Goal: Task Accomplishment & Management: Complete application form

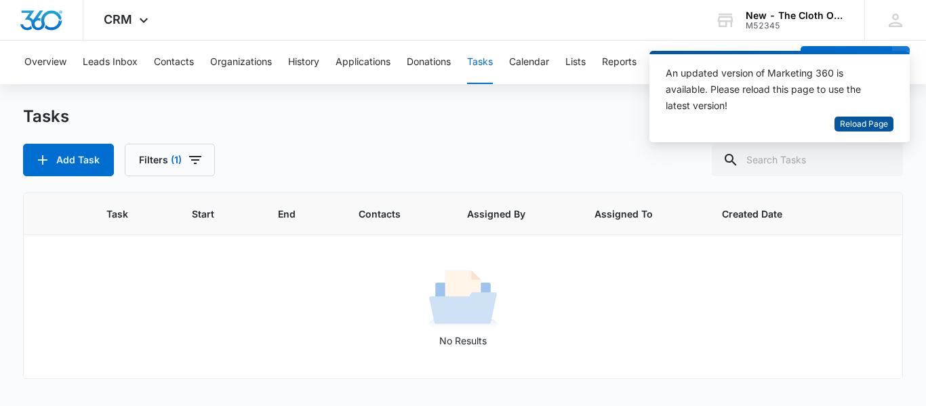
click at [873, 123] on span "Reload Page" at bounding box center [864, 124] width 48 height 13
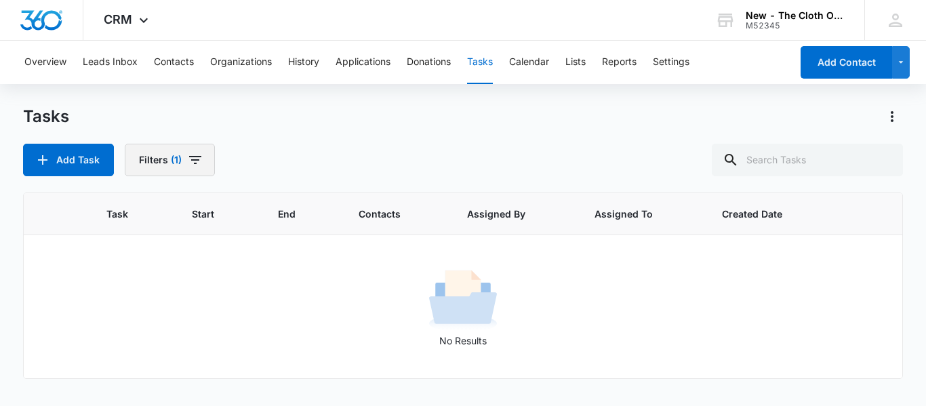
click at [180, 152] on button "Filters (1)" at bounding box center [170, 160] width 90 height 33
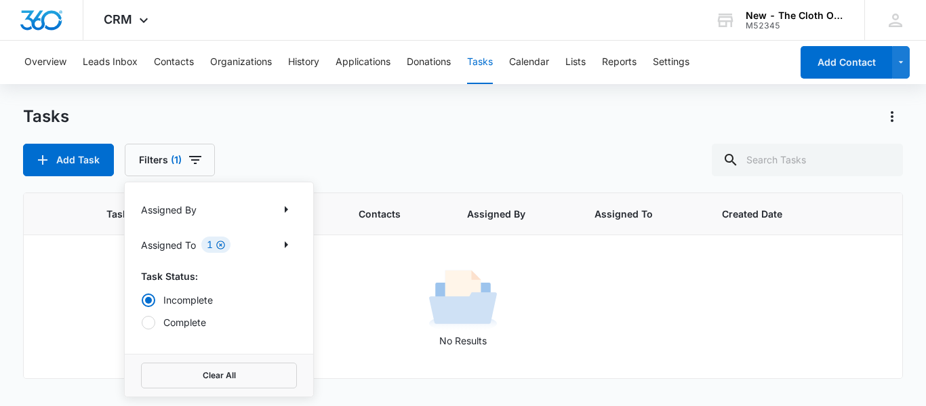
click at [226, 247] on icon "Clear" at bounding box center [221, 245] width 10 height 10
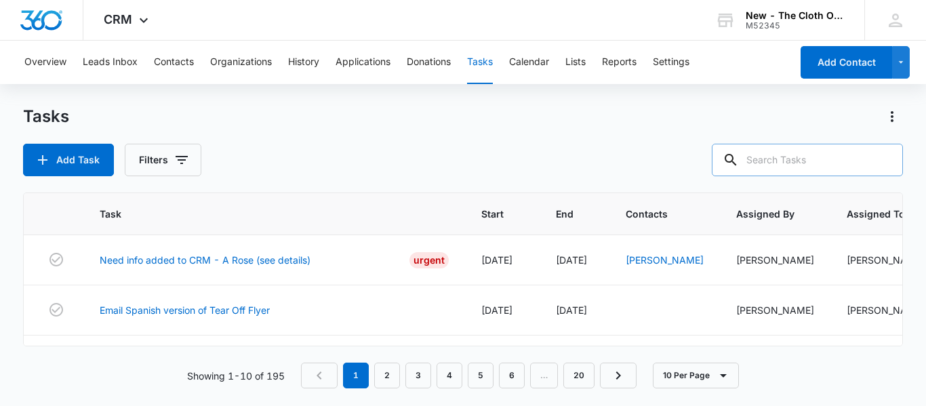
click at [788, 162] on input "text" at bounding box center [807, 160] width 191 height 33
type input "[PERSON_NAME]"
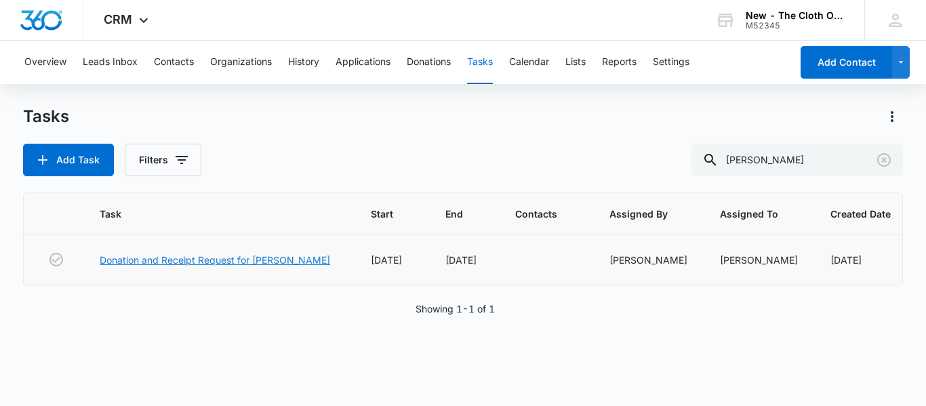
click at [305, 261] on link "Donation and Receipt Request for KATIE MULLEN" at bounding box center [215, 260] width 231 height 14
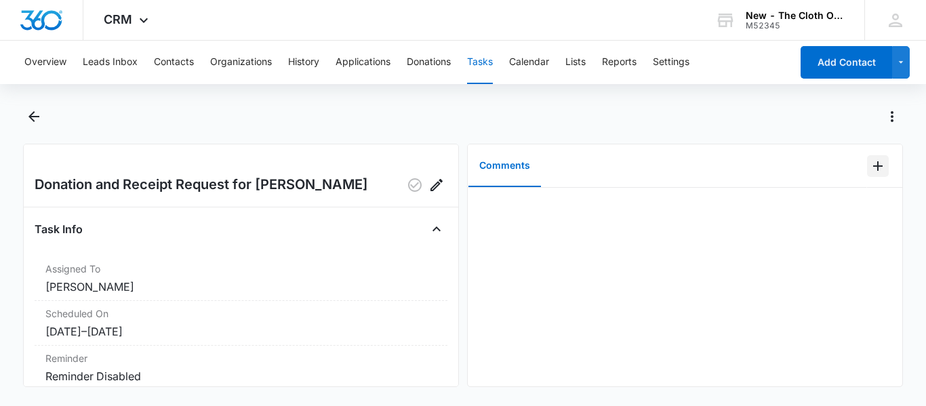
click at [871, 170] on icon "Add Comment" at bounding box center [878, 166] width 16 height 16
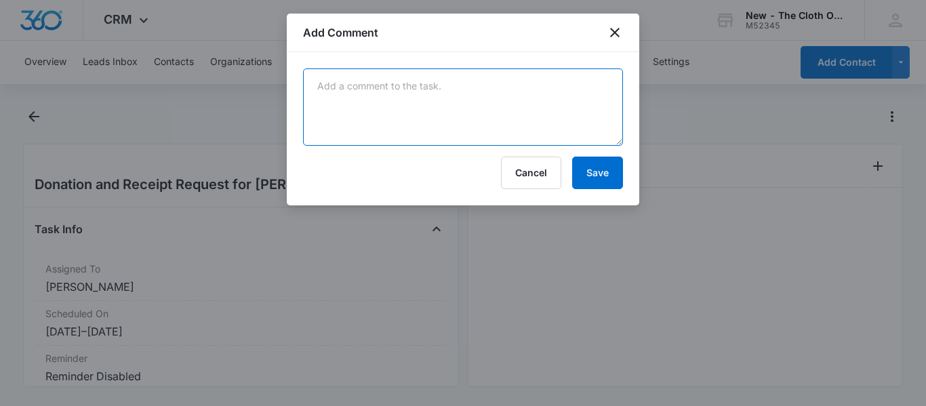
click at [394, 91] on textarea at bounding box center [463, 106] width 320 height 77
paste textarea "9505 5101 8867 5287 7936 75"
type textarea "9505 5101 8867 5287 7936 75"
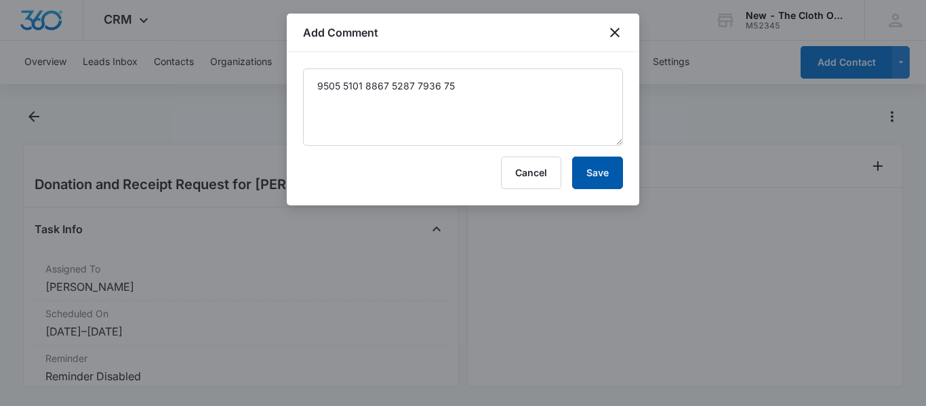
click at [611, 160] on button "Save" at bounding box center [597, 173] width 51 height 33
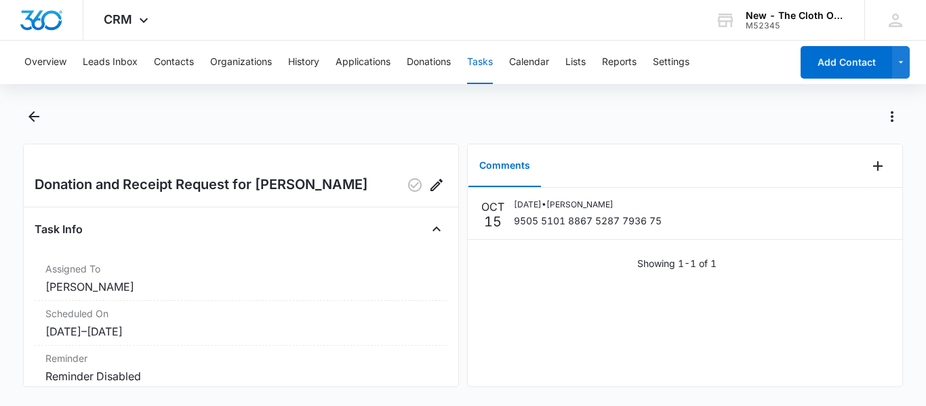
click at [493, 68] on button "Tasks" at bounding box center [480, 62] width 26 height 43
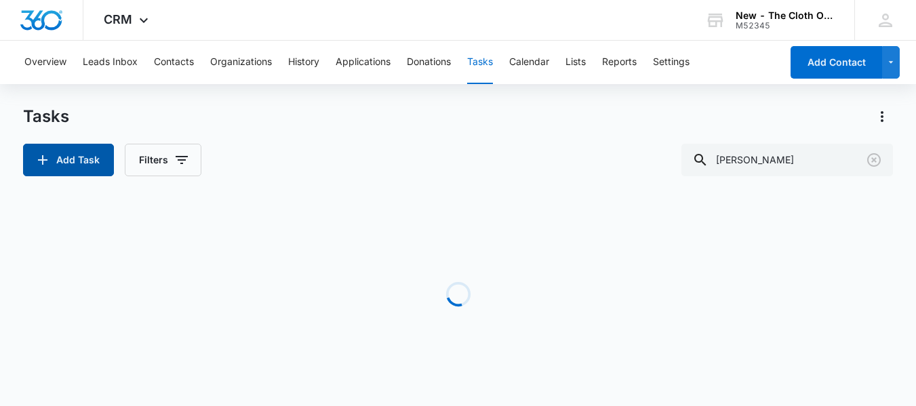
click at [77, 162] on button "Add Task" at bounding box center [68, 160] width 91 height 33
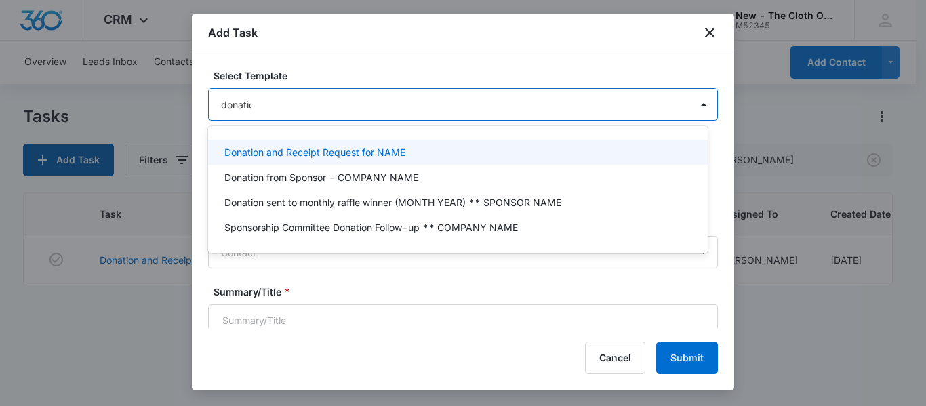
type input "donation"
click at [361, 148] on p "Donation and Receipt Request for NAME" at bounding box center [314, 152] width 181 height 14
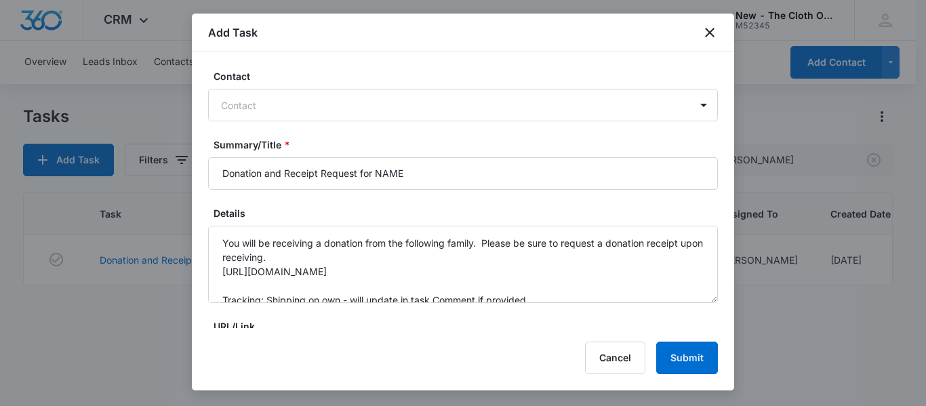
scroll to position [154, 0]
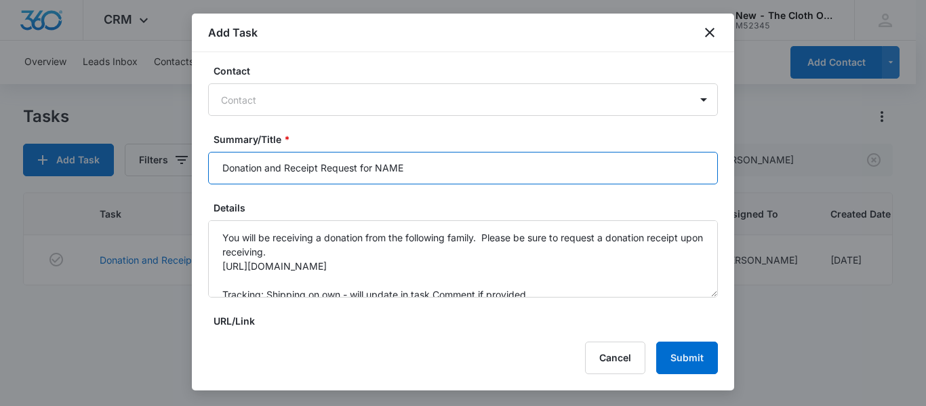
click at [490, 166] on input "Donation and Receipt Request for NAME" at bounding box center [463, 168] width 510 height 33
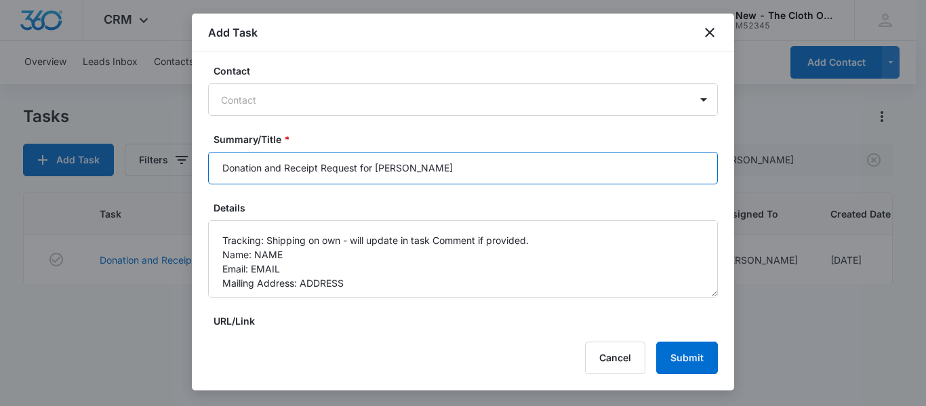
scroll to position [63, 0]
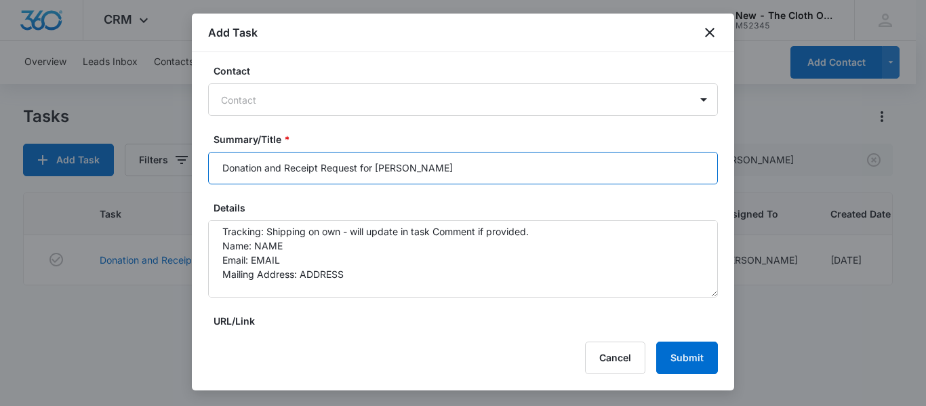
type input "Donation and Receipt Request for MAGGIE WILLIAMS"
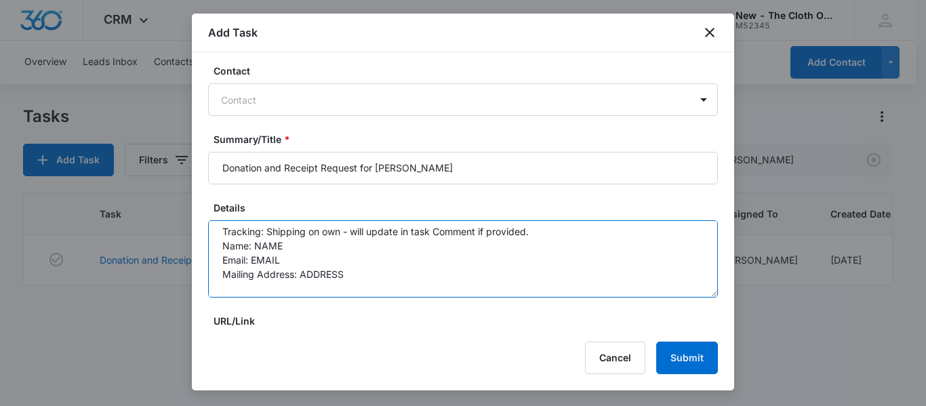
click at [318, 254] on textarea "You will be receiving a donation from the following family. Please be sure to r…" at bounding box center [463, 258] width 510 height 77
click at [325, 241] on textarea "You will be receiving a donation from the following family. Please be sure to r…" at bounding box center [463, 258] width 510 height 77
paste textarea "Maggie Gratson"
type textarea "You will be receiving a donation from the following family. Please be sure to r…"
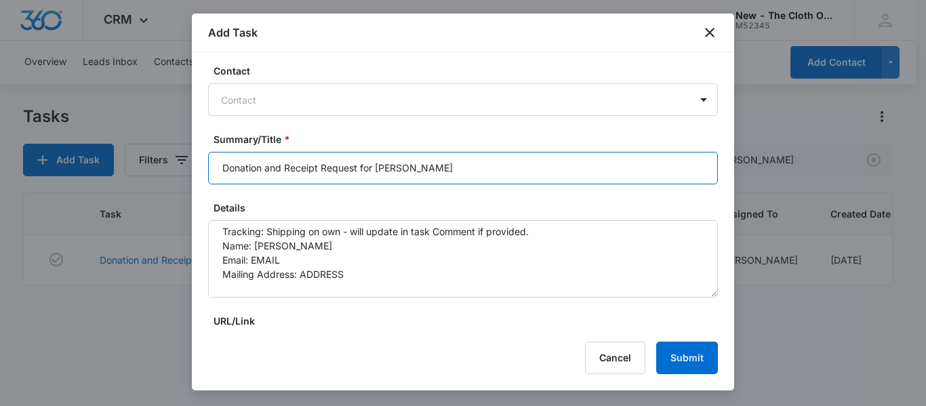
click at [479, 171] on input "Donation and Receipt Request for MAGGIE WILLIAMS" at bounding box center [463, 168] width 510 height 33
type input "Donation and Receipt Request for MAGGIE GRATSON"
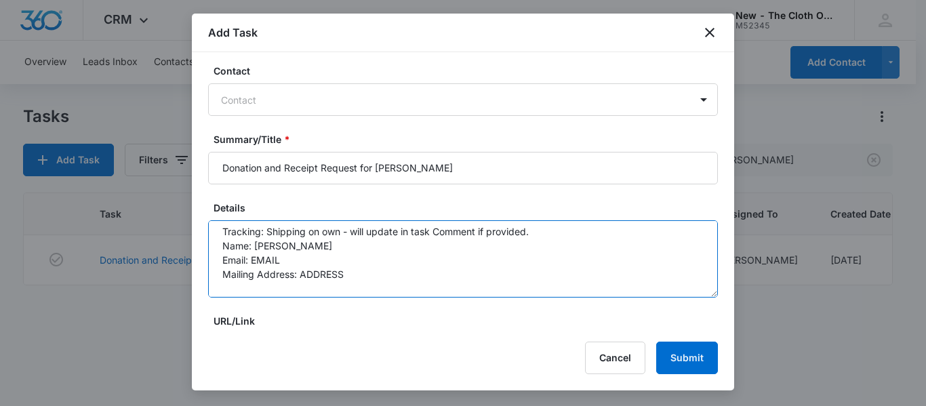
click at [307, 264] on textarea "You will be receiving a donation from the following family. Please be sure to r…" at bounding box center [463, 258] width 510 height 77
paste textarea "maggieleighwilliams@gmail.com"
click at [380, 275] on textarea "You will be receiving a donation from the following family. Please be sure to r…" at bounding box center [463, 258] width 510 height 77
paste textarea "5717 Sussex Dr"
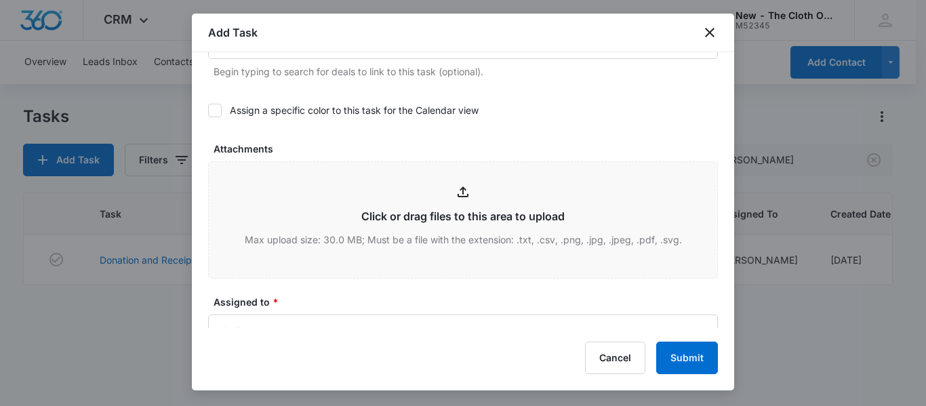
scroll to position [630, 0]
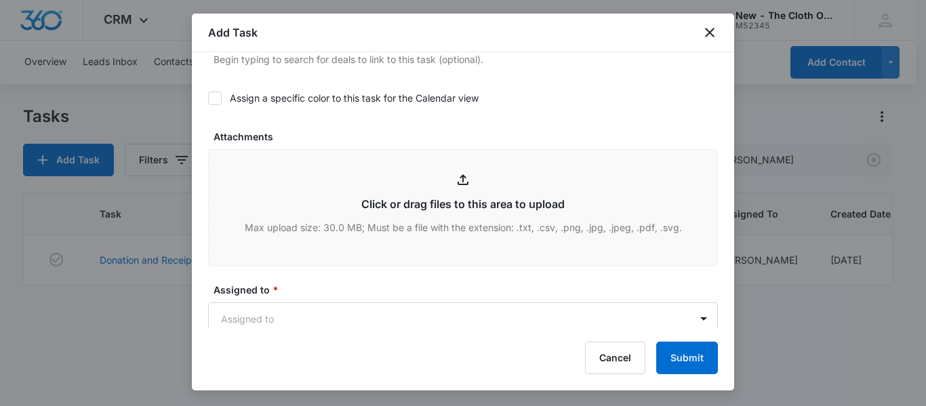
type textarea "You will be receiving a donation from the following family. Please be sure to r…"
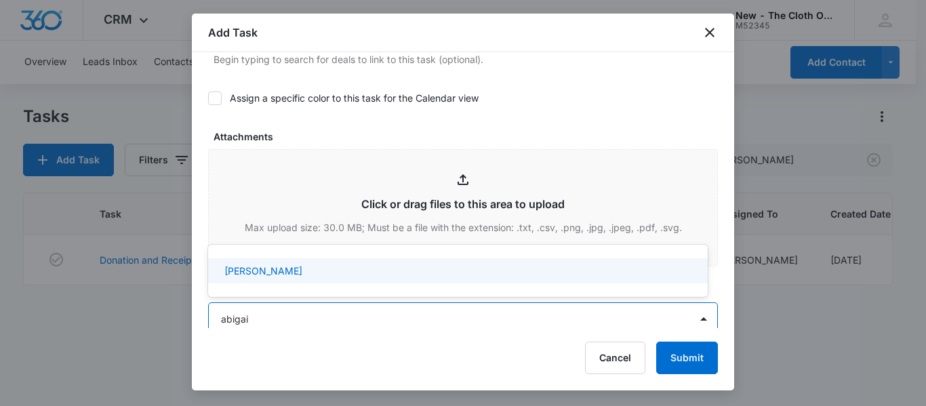
type input "abigail"
click at [296, 268] on div "Abigail Adams" at bounding box center [456, 271] width 464 height 14
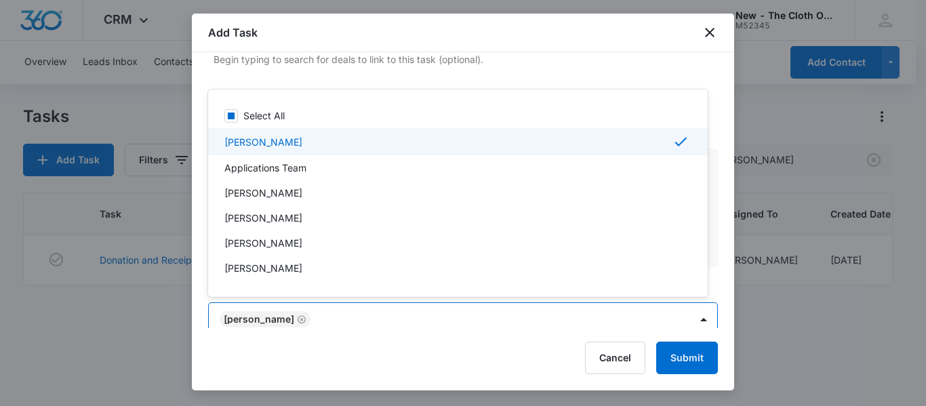
click at [455, 368] on div "Cancel Submit" at bounding box center [463, 358] width 510 height 33
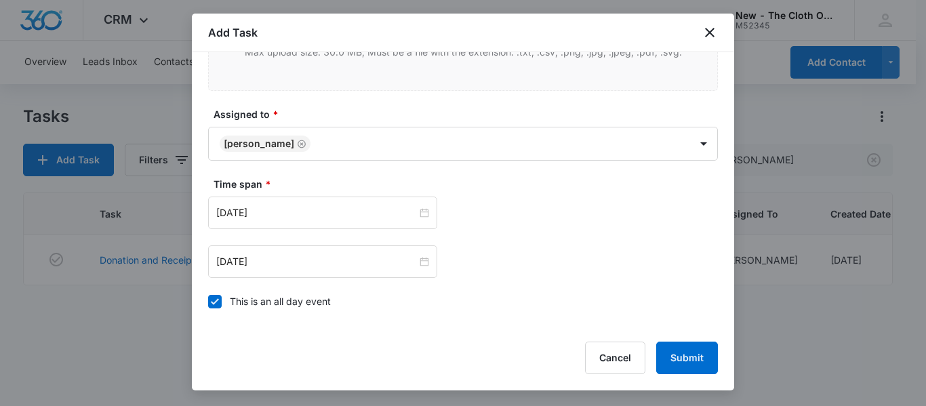
scroll to position [808, 0]
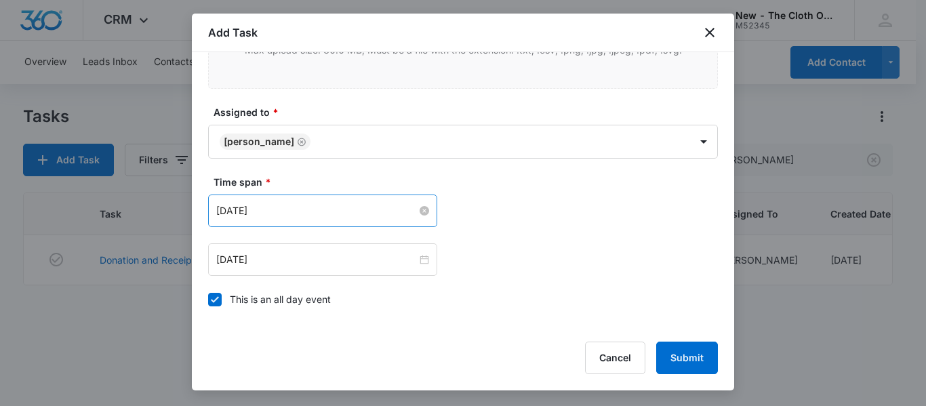
click at [399, 214] on input "Dec 5, 2024" at bounding box center [316, 210] width 201 height 15
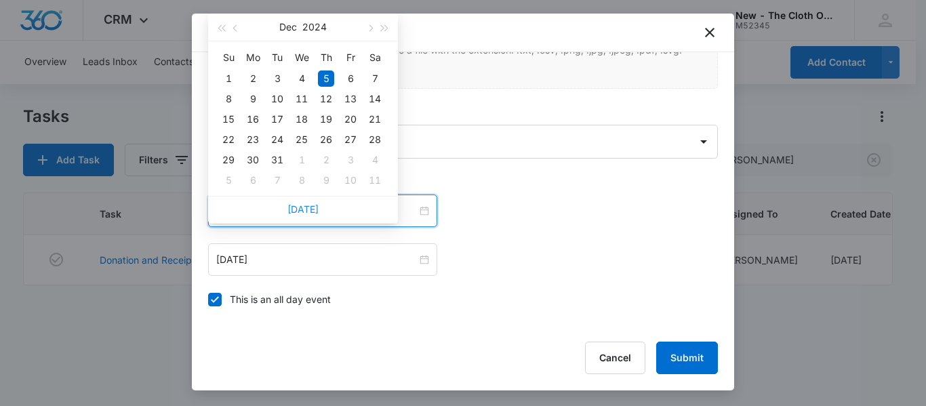
click at [309, 214] on link "Today" at bounding box center [302, 209] width 31 height 12
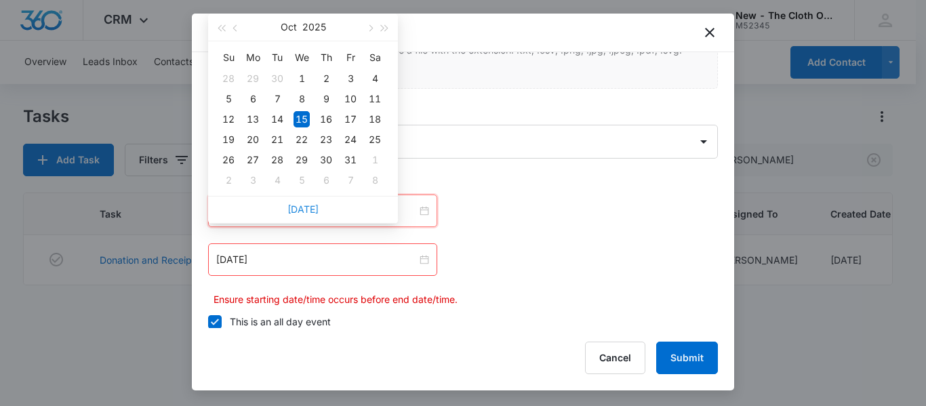
type input "Oct 15, 2025"
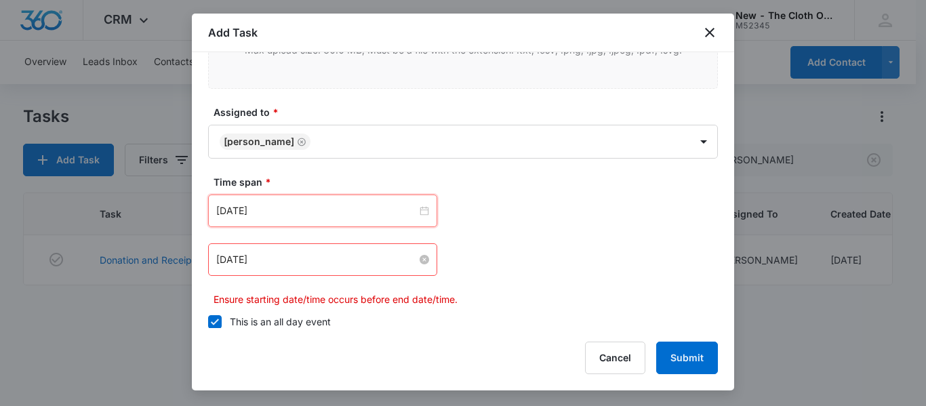
click at [327, 263] on input "Dec 5, 2024" at bounding box center [316, 259] width 201 height 15
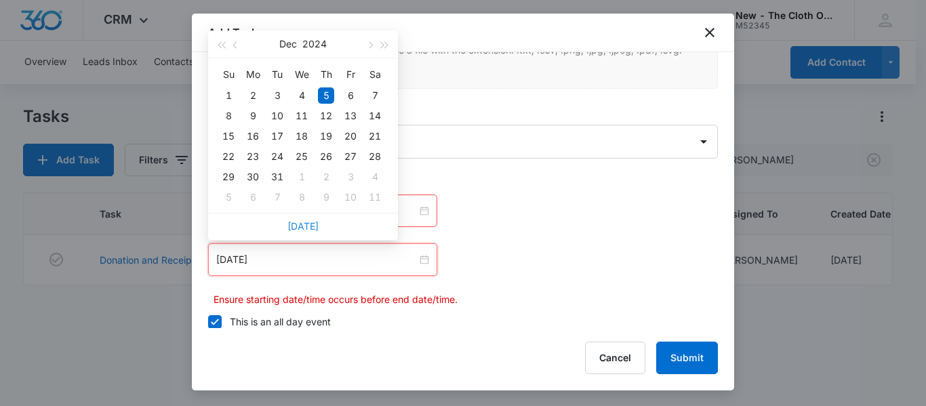
click at [311, 223] on link "Today" at bounding box center [302, 226] width 31 height 12
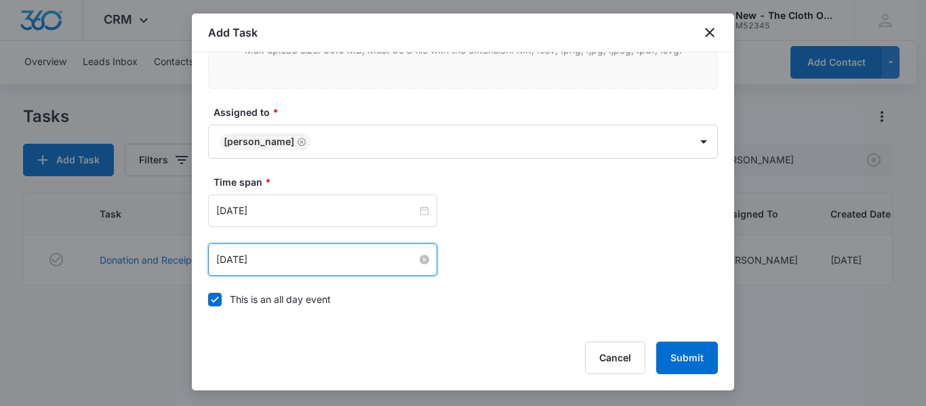
click at [309, 258] on input "Oct 15, 2025" at bounding box center [316, 259] width 201 height 15
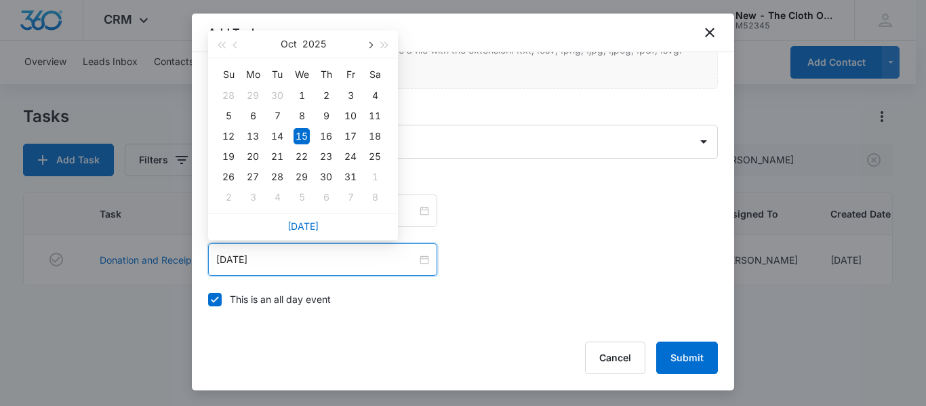
click at [370, 45] on span "button" at bounding box center [369, 45] width 7 height 7
click at [378, 134] on div "15" at bounding box center [375, 136] width 16 height 16
type input "Nov 15, 2025"
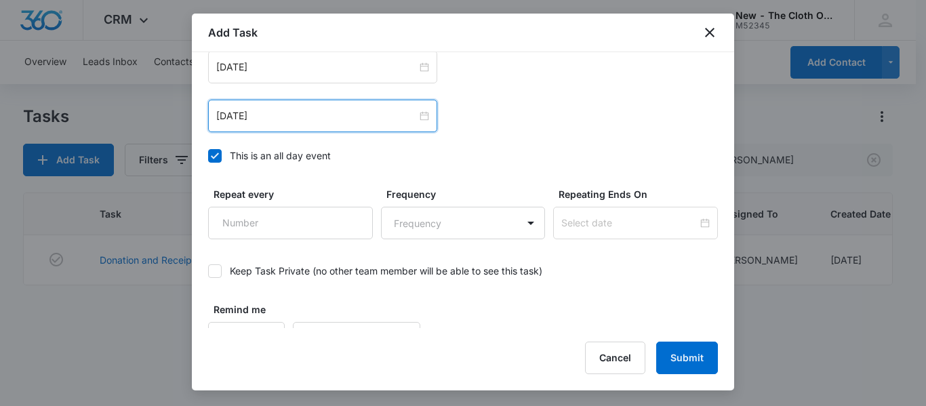
scroll to position [978, 0]
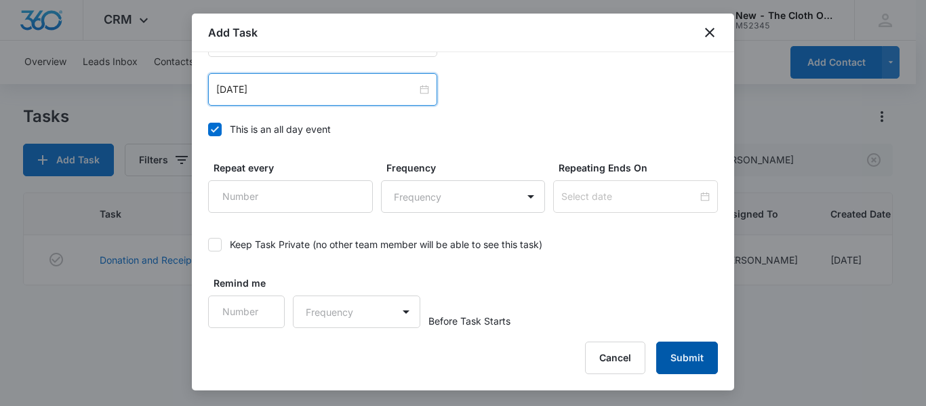
click at [698, 358] on button "Submit" at bounding box center [687, 358] width 62 height 33
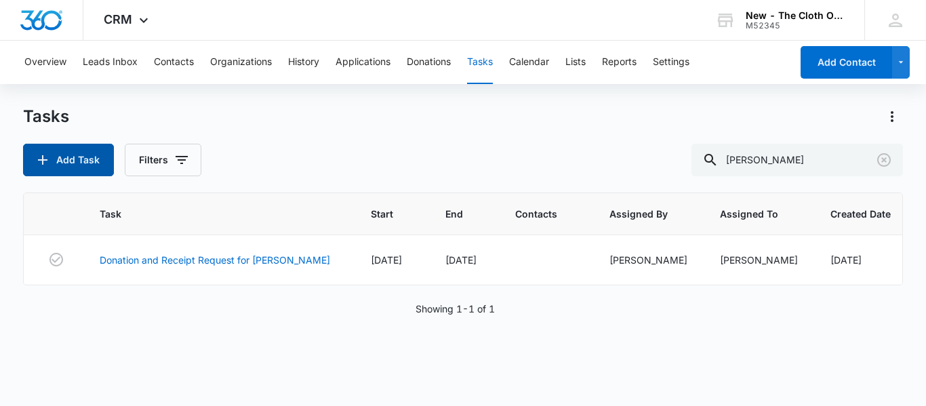
click at [77, 163] on button "Add Task" at bounding box center [68, 160] width 91 height 33
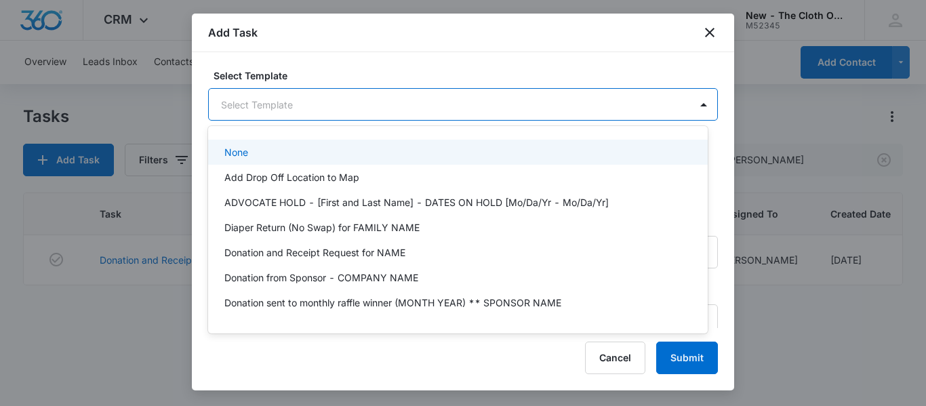
click at [374, 107] on body "CRM Apps Reputation CRM Email Social Ads Intelligence Brand Settings AI Assista…" at bounding box center [463, 203] width 926 height 406
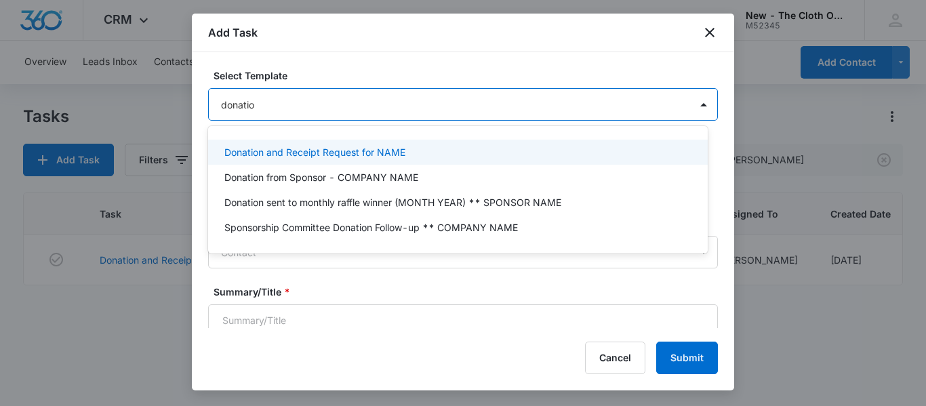
type input "donation"
click at [374, 153] on p "Donation and Receipt Request for NAME" at bounding box center [314, 152] width 181 height 14
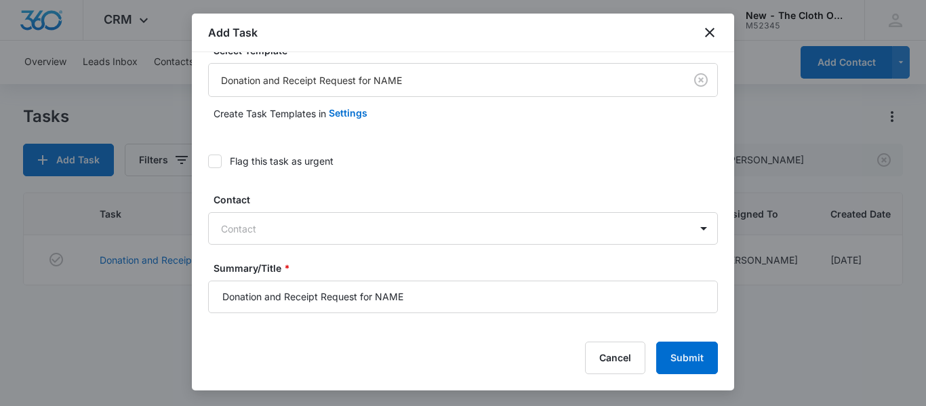
scroll to position [28, 0]
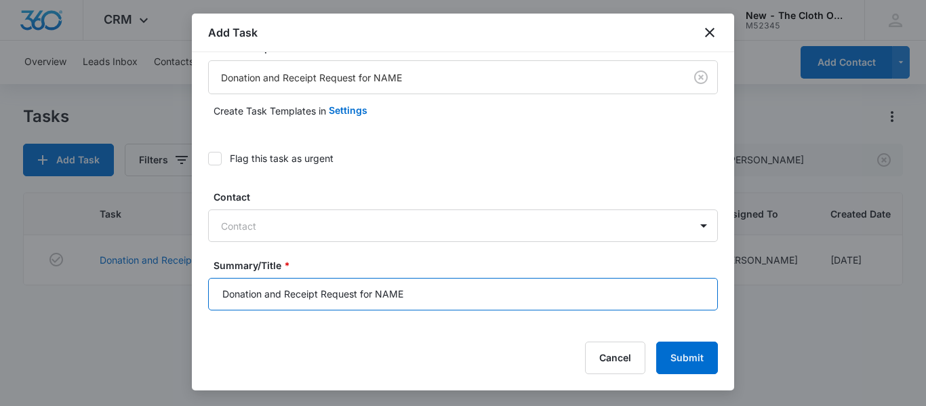
click at [438, 299] on input "Donation and Receipt Request for NAME" at bounding box center [463, 294] width 510 height 33
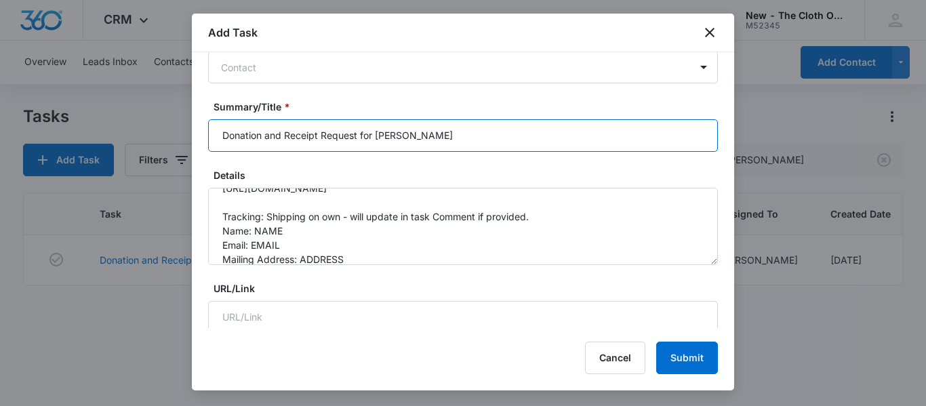
scroll to position [52, 0]
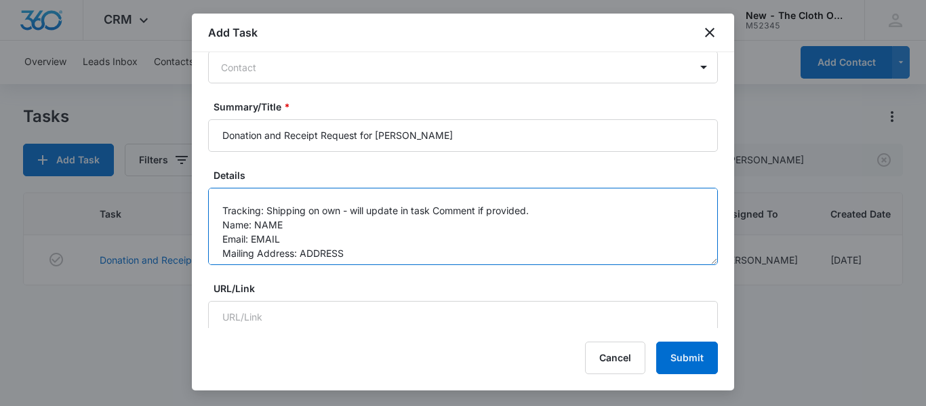
click at [410, 232] on textarea "You will be receiving a donation from the following family. Please be sure to r…" at bounding box center [463, 226] width 510 height 77
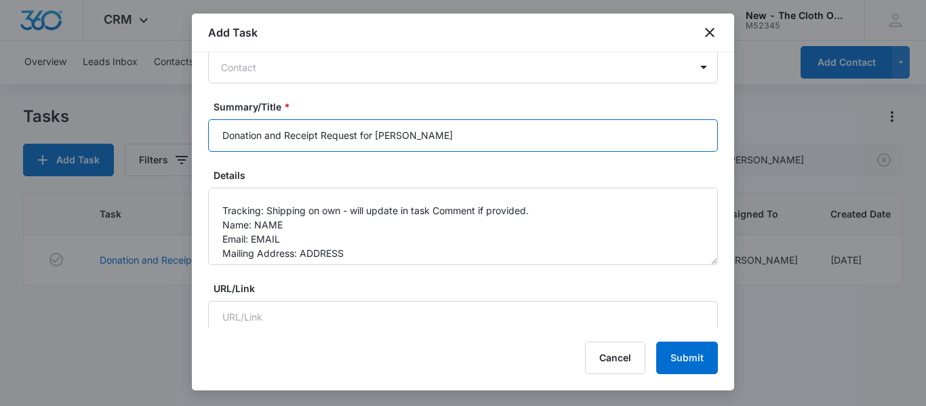
click at [515, 137] on input "Donation and Receipt Request for JILL MENDOZA" at bounding box center [463, 135] width 510 height 33
type input "Donation and Receipt Request for JILL MENDOZA (see notes at bottom)"
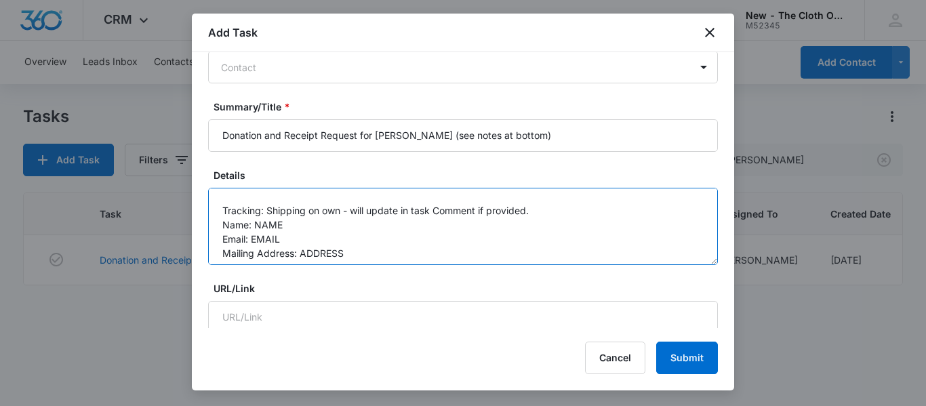
click at [285, 224] on textarea "You will be receiving a donation from the following family. Please be sure to r…" at bounding box center [463, 226] width 510 height 77
paste textarea "Jill Mendoza"
click at [287, 238] on textarea "You will be receiving a donation from the following family. Please be sure to r…" at bounding box center [463, 226] width 510 height 77
paste textarea "mendoza31613@gmail.com"
click at [357, 252] on textarea "You will be receiving a donation from the following family. Please be sure to r…" at bounding box center [463, 226] width 510 height 77
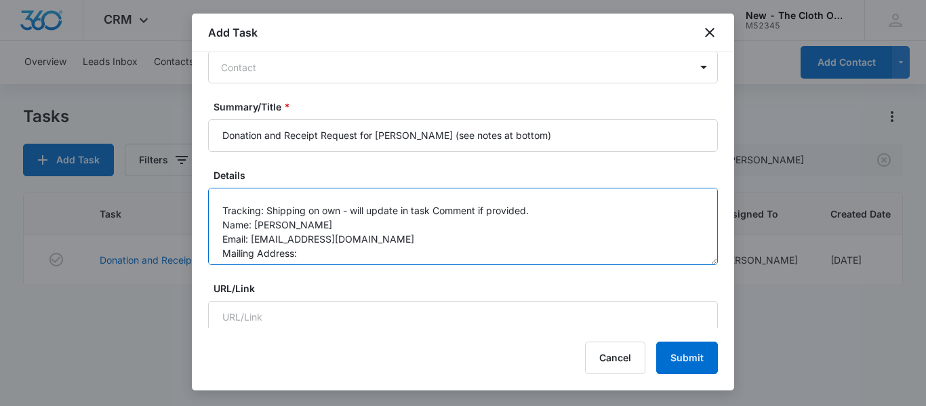
paste textarea "1021 Pasadena Parkway"
paste textarea "Waunakee"
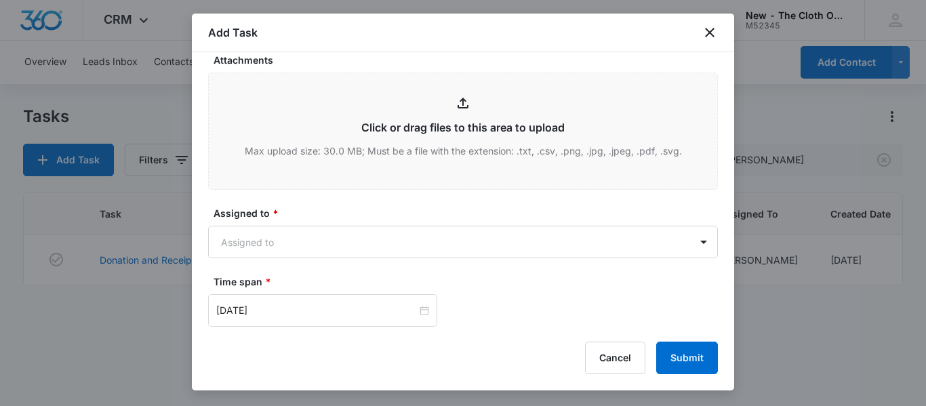
scroll to position [710, 0]
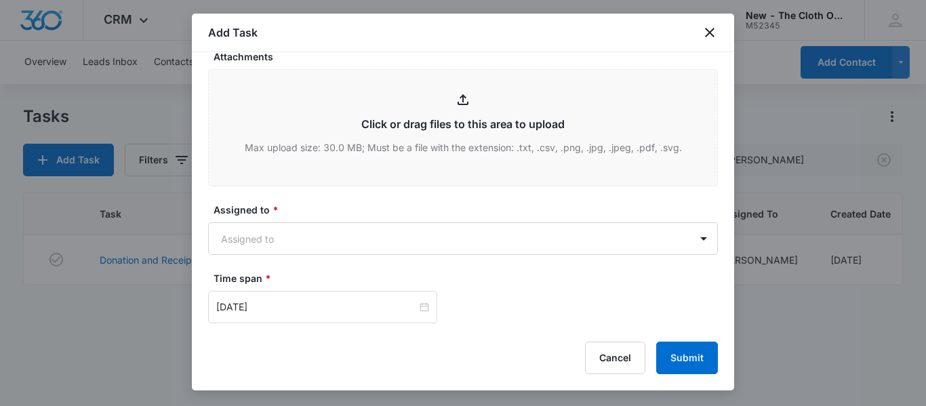
type textarea "You will be receiving a donation from the following family. Please be sure to r…"
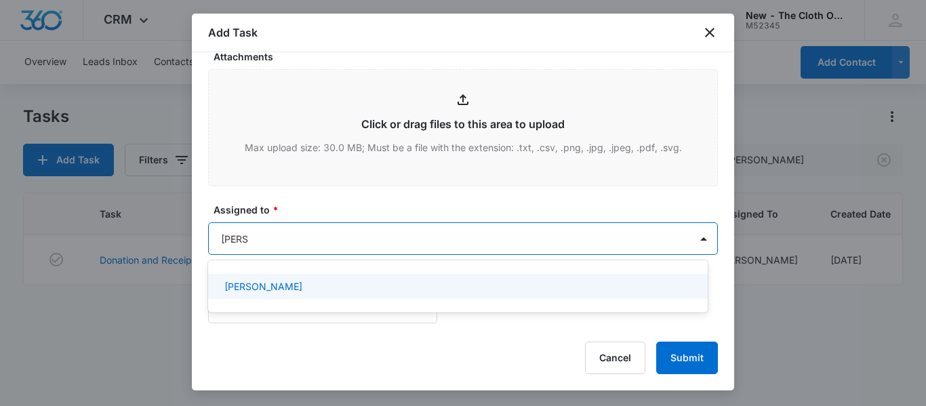
type input "mariah"
click at [286, 290] on div "Mariah Kaiser" at bounding box center [456, 286] width 464 height 14
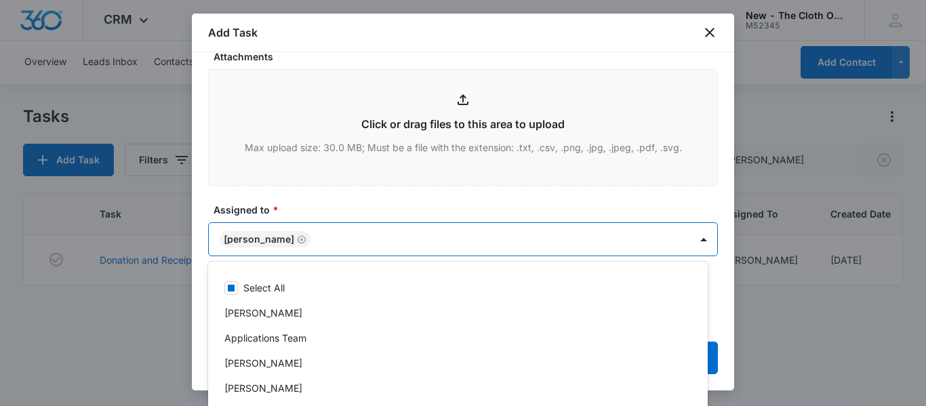
click at [406, 210] on label "Assigned to *" at bounding box center [469, 210] width 510 height 14
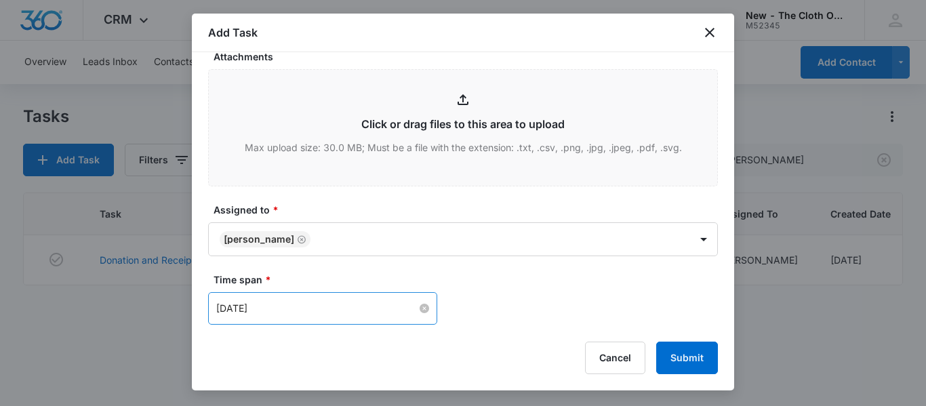
click at [338, 311] on input "Dec 5, 2024" at bounding box center [316, 308] width 201 height 15
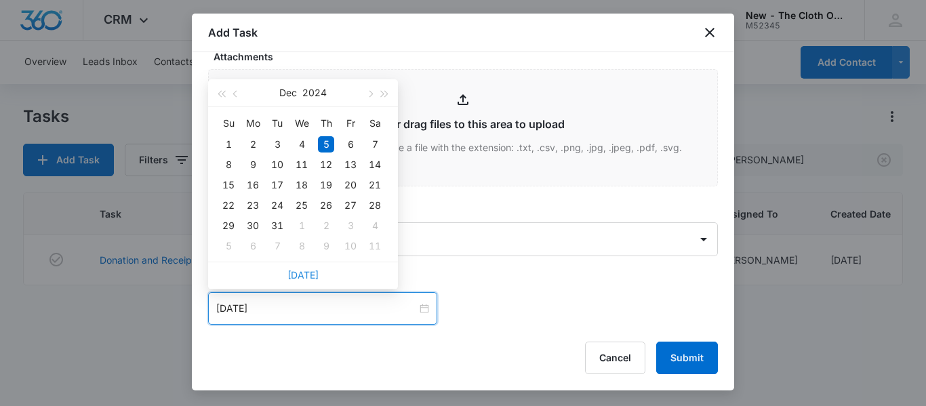
click at [313, 275] on link "Today" at bounding box center [302, 275] width 31 height 12
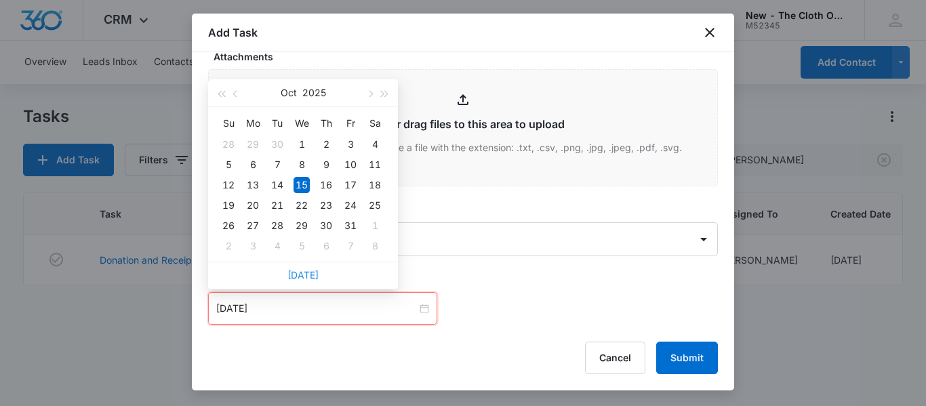
type input "Oct 15, 2025"
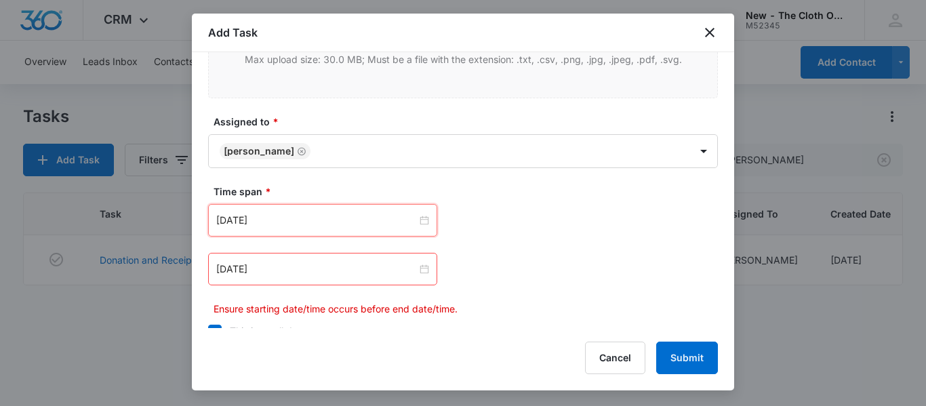
scroll to position [816, 0]
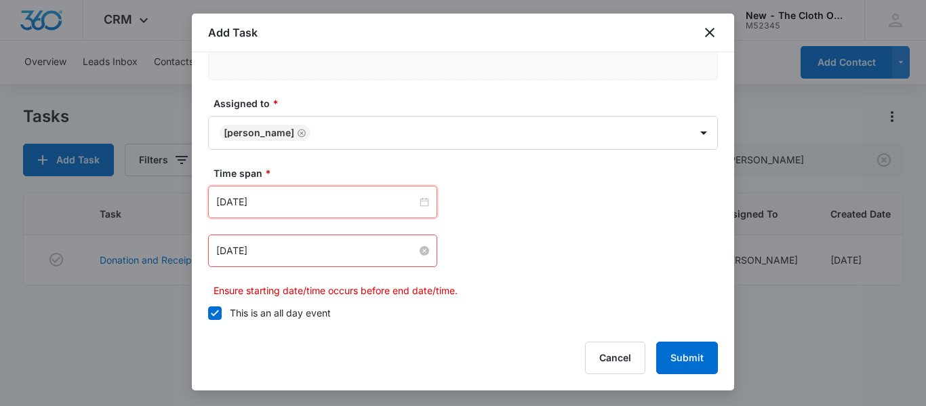
click at [308, 252] on input "Dec 5, 2024" at bounding box center [316, 250] width 201 height 15
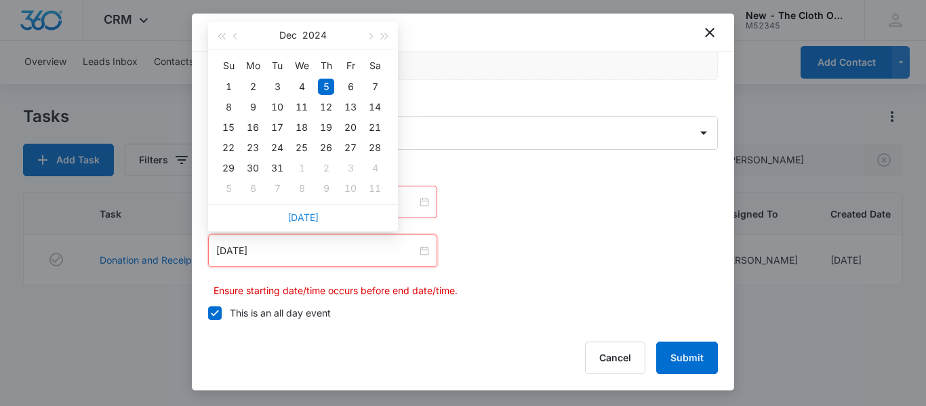
click at [303, 222] on link "Today" at bounding box center [302, 218] width 31 height 12
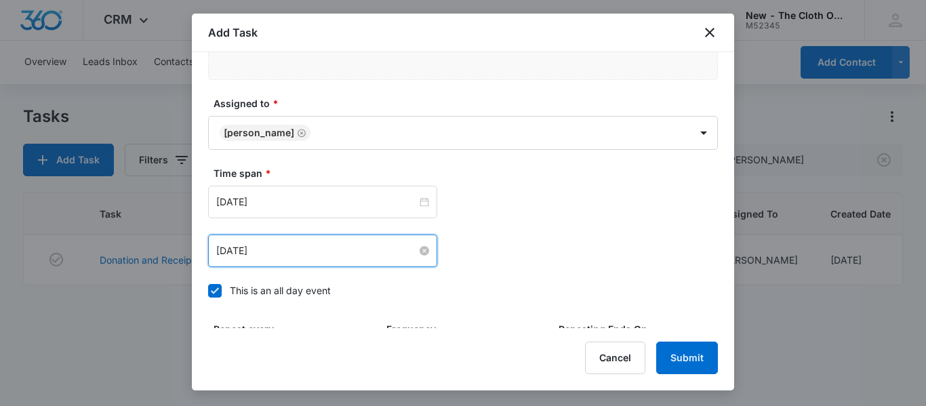
click at [319, 254] on input "Oct 15, 2025" at bounding box center [316, 250] width 201 height 15
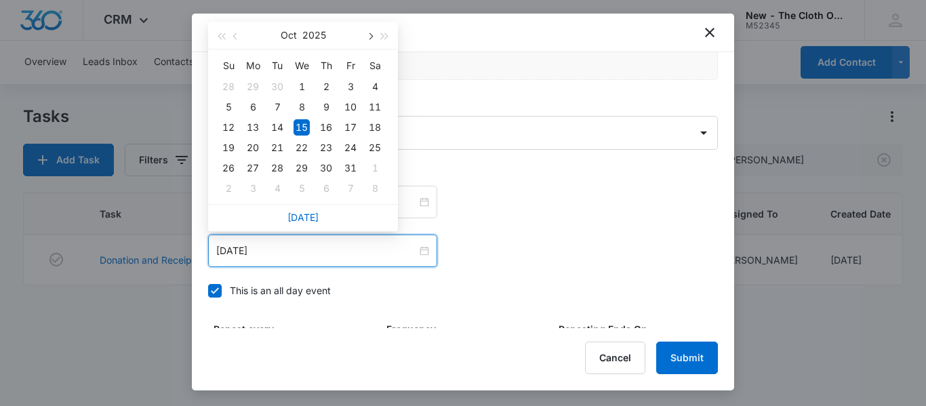
click at [368, 37] on span "button" at bounding box center [369, 36] width 7 height 7
click at [378, 132] on div "15" at bounding box center [375, 127] width 16 height 16
type input "Nov 15, 2025"
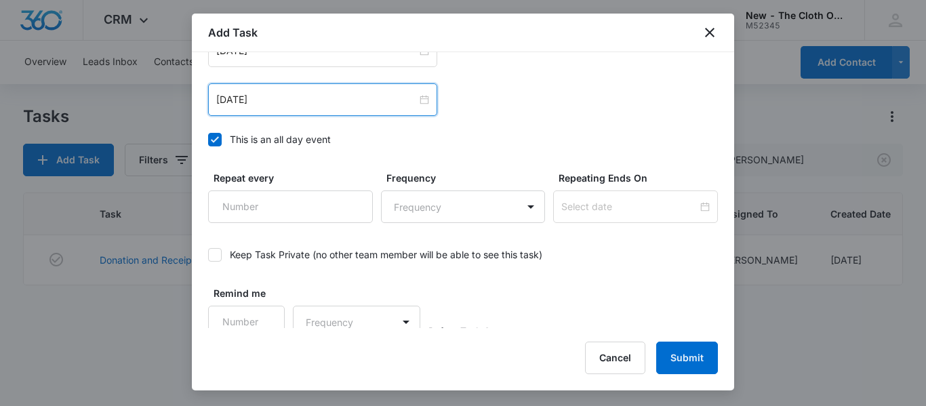
scroll to position [978, 0]
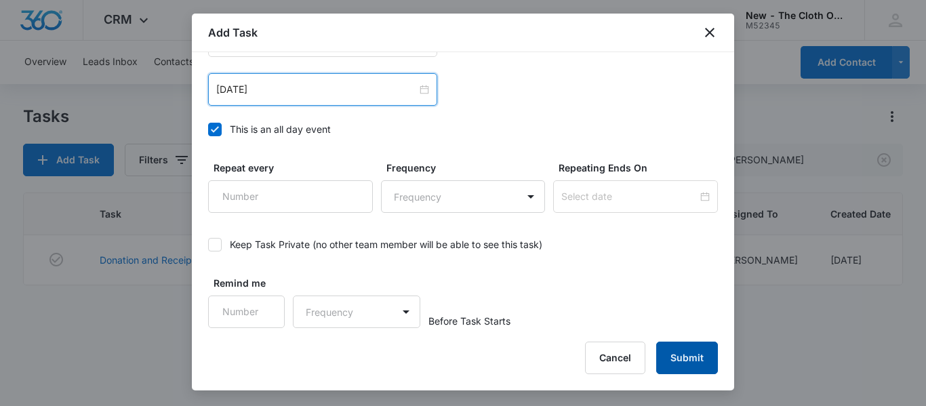
click at [688, 361] on button "Submit" at bounding box center [687, 358] width 62 height 33
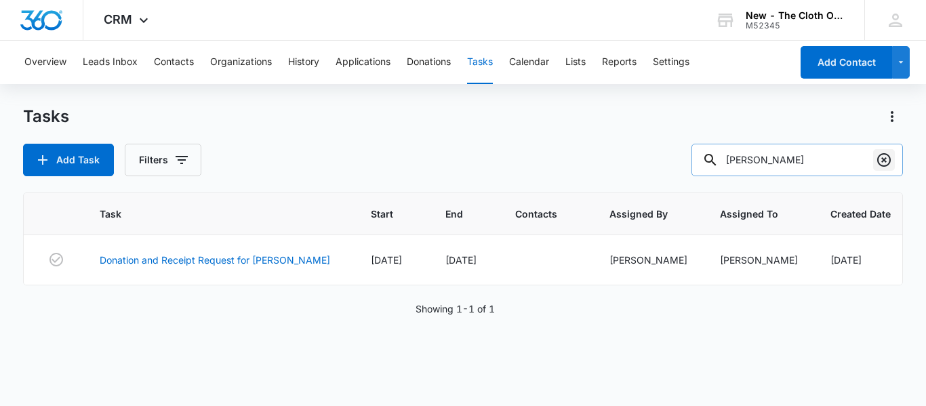
click at [882, 158] on icon "Clear" at bounding box center [884, 160] width 14 height 14
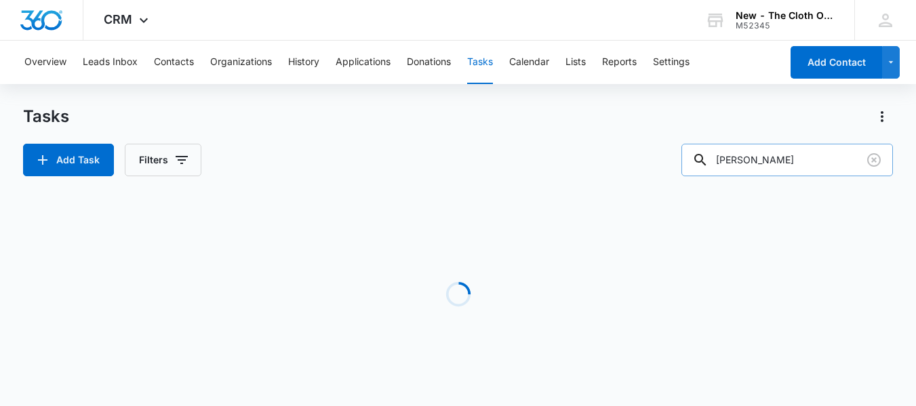
type input "dettrey"
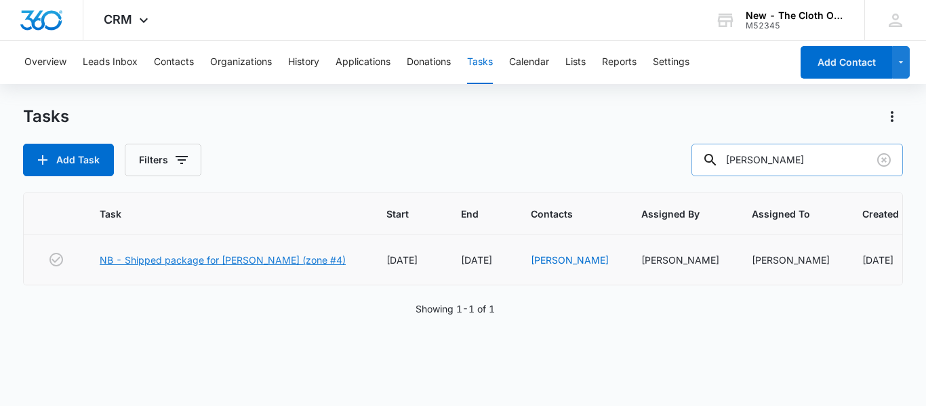
click at [253, 259] on link "NB - Shipped package for [PERSON_NAME] (zone #4)" at bounding box center [223, 260] width 246 height 14
